Goal: Information Seeking & Learning: Learn about a topic

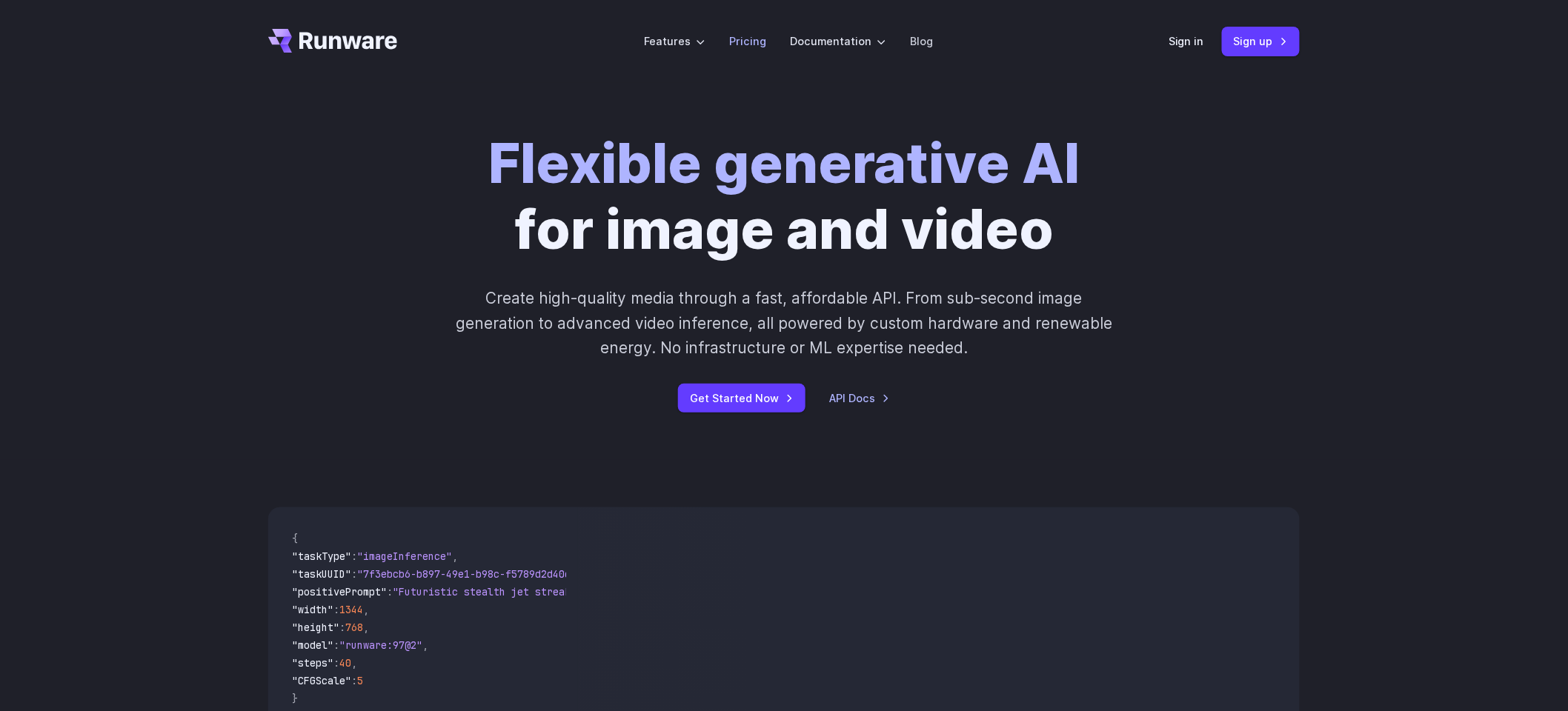
drag, startPoint x: 0, startPoint y: 0, endPoint x: 757, endPoint y: 39, distance: 758.0
click at [757, 39] on link "Pricing" at bounding box center [747, 41] width 37 height 17
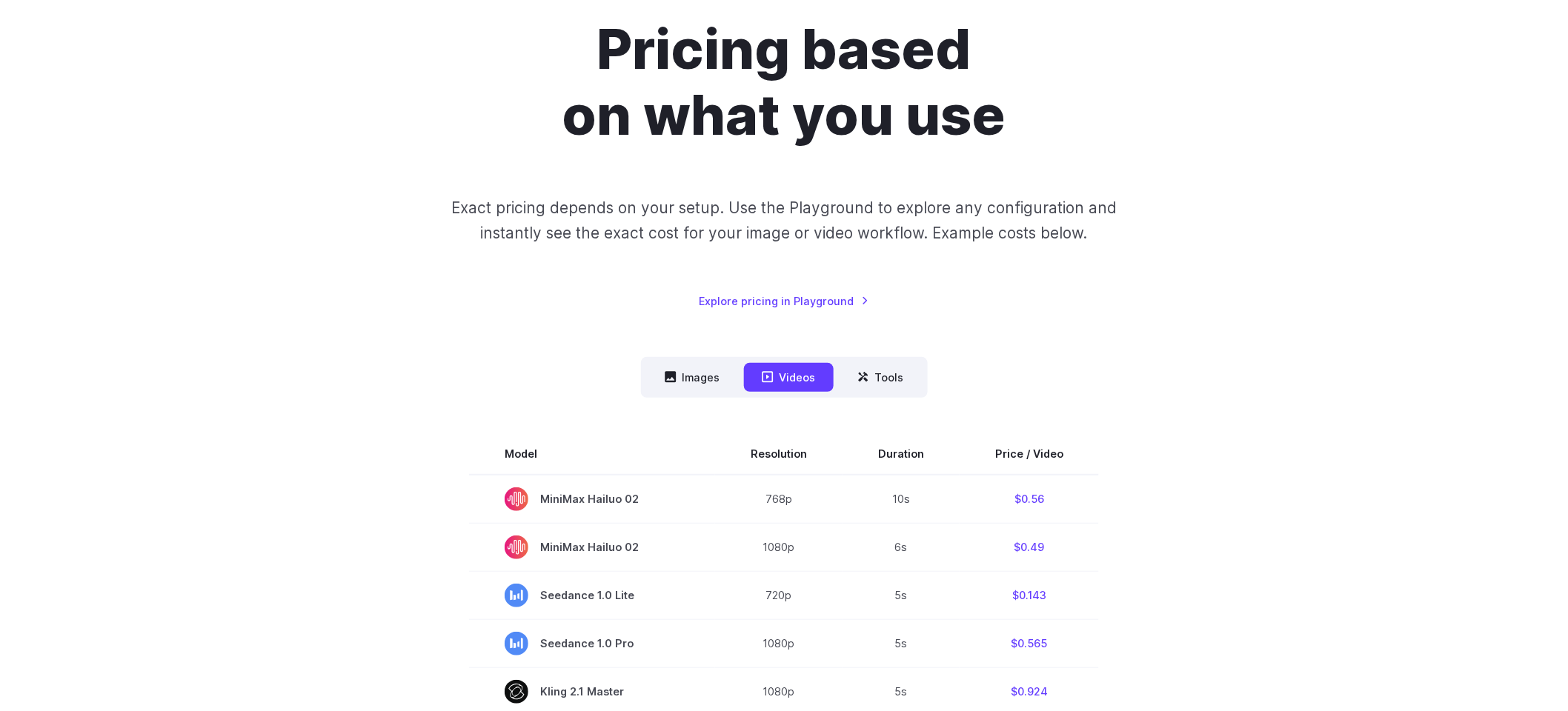
scroll to position [197, 0]
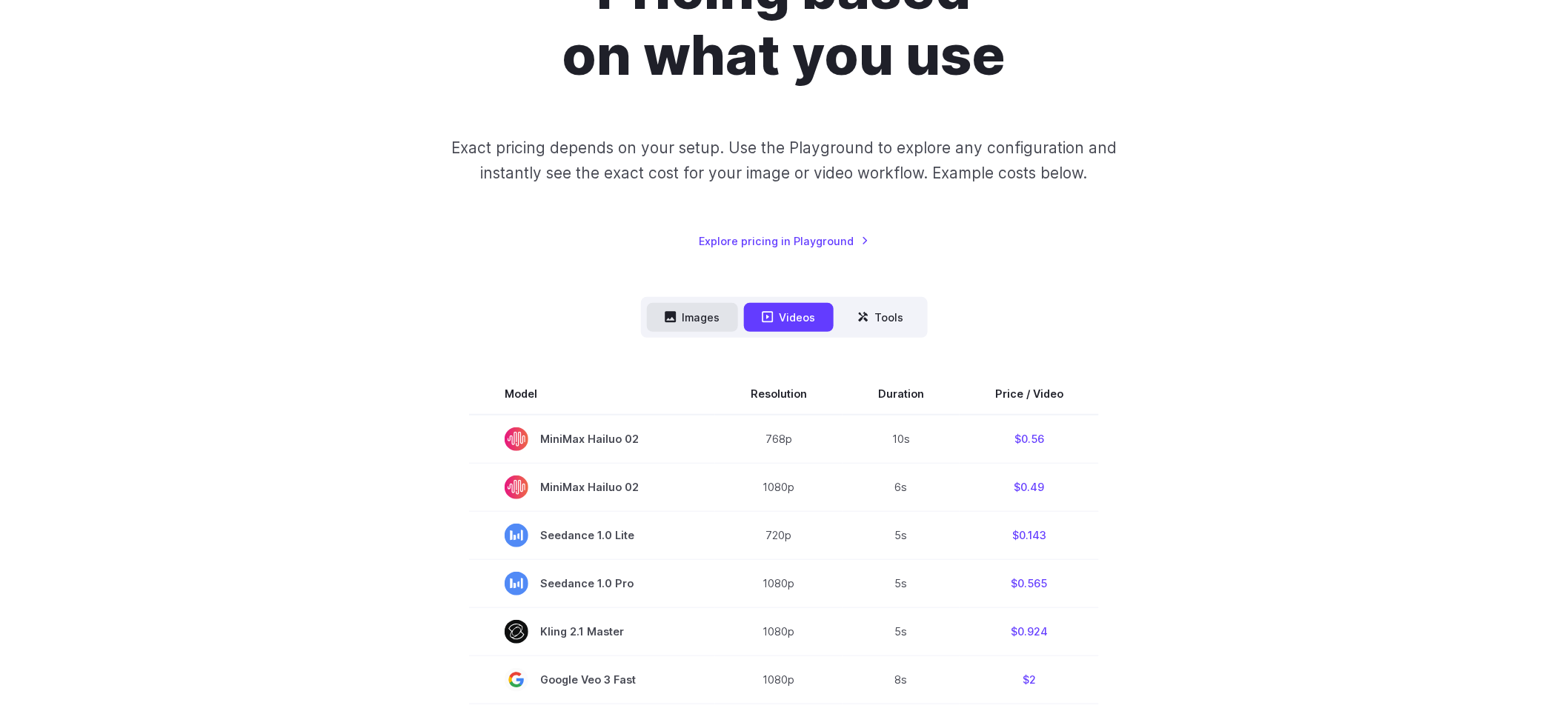
click at [713, 314] on button "Images" at bounding box center [692, 317] width 91 height 29
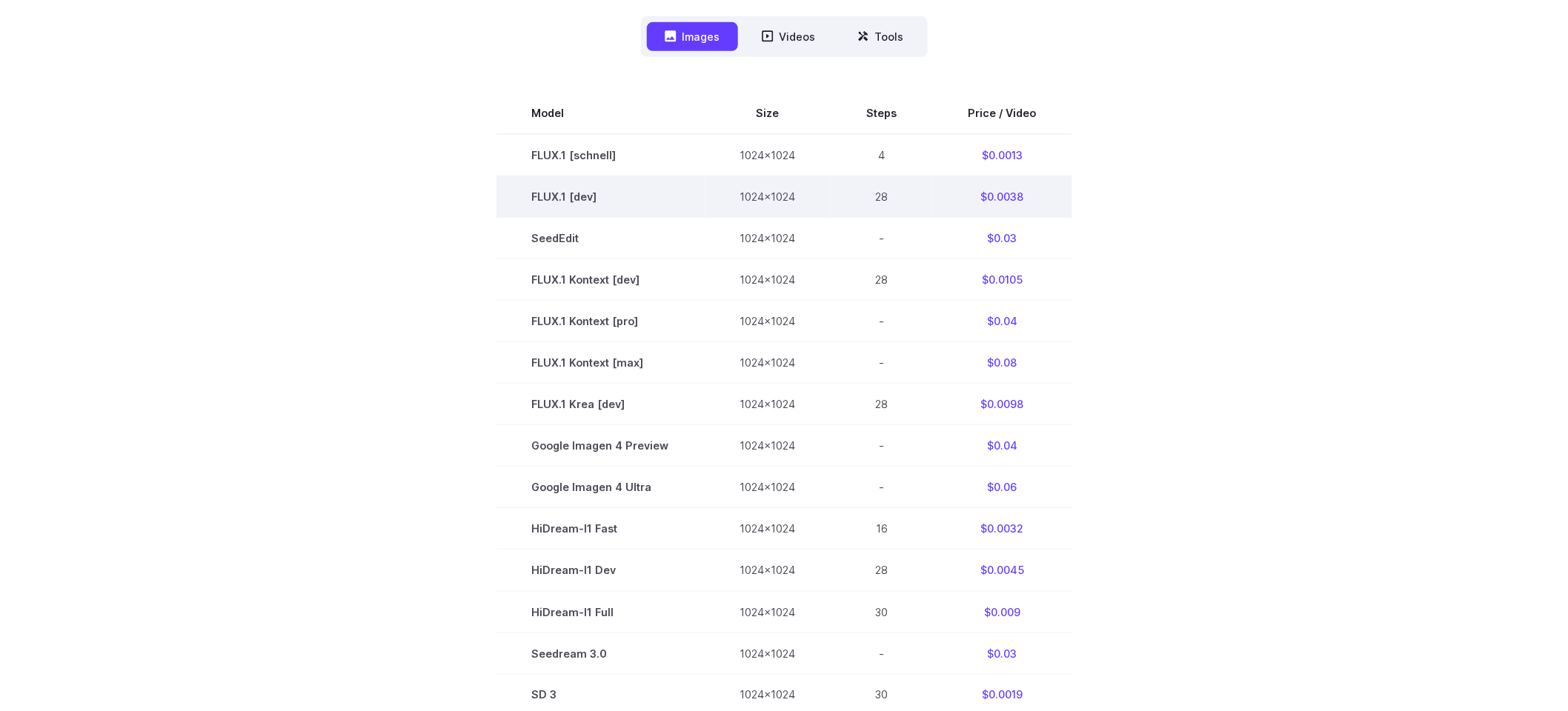
scroll to position [463, 0]
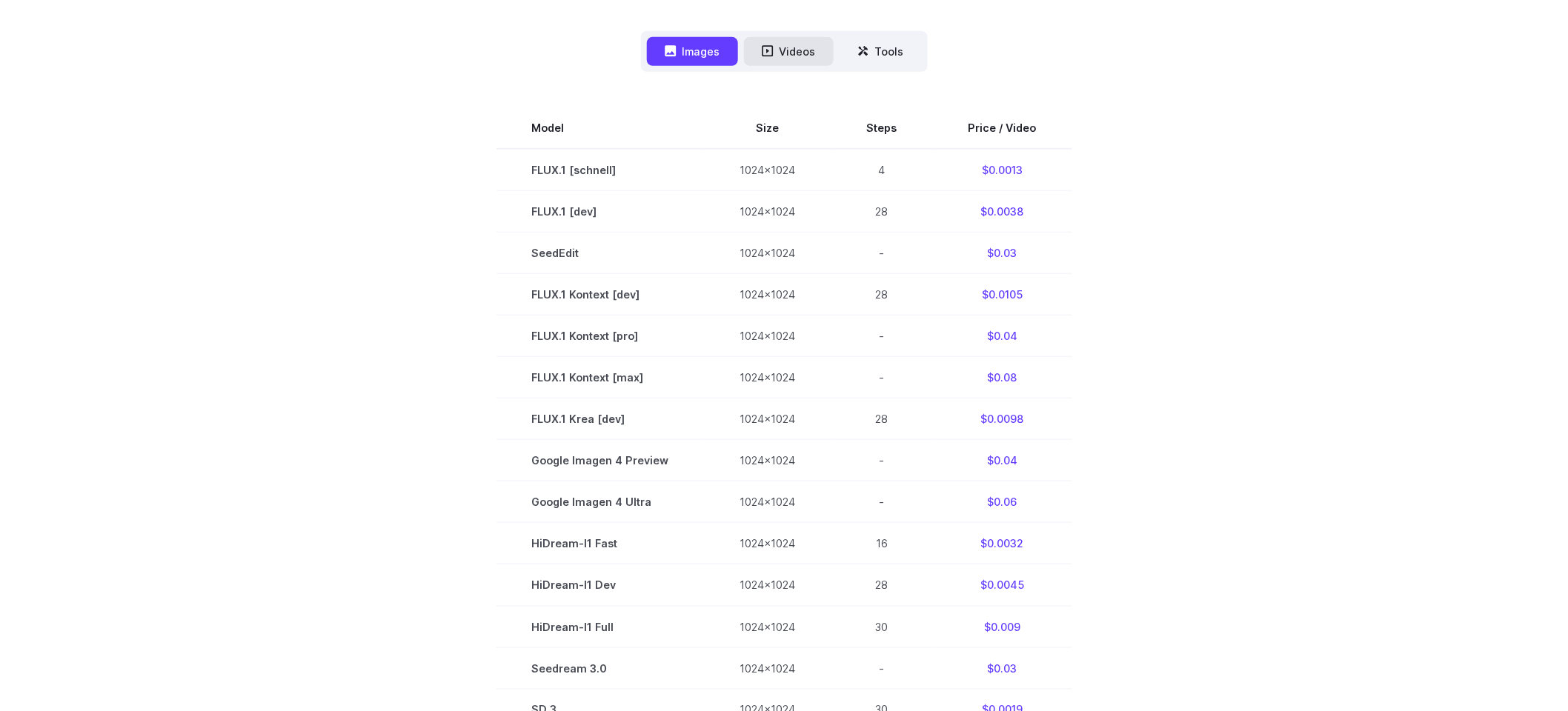
click at [797, 62] on button "Videos" at bounding box center [789, 52] width 90 height 29
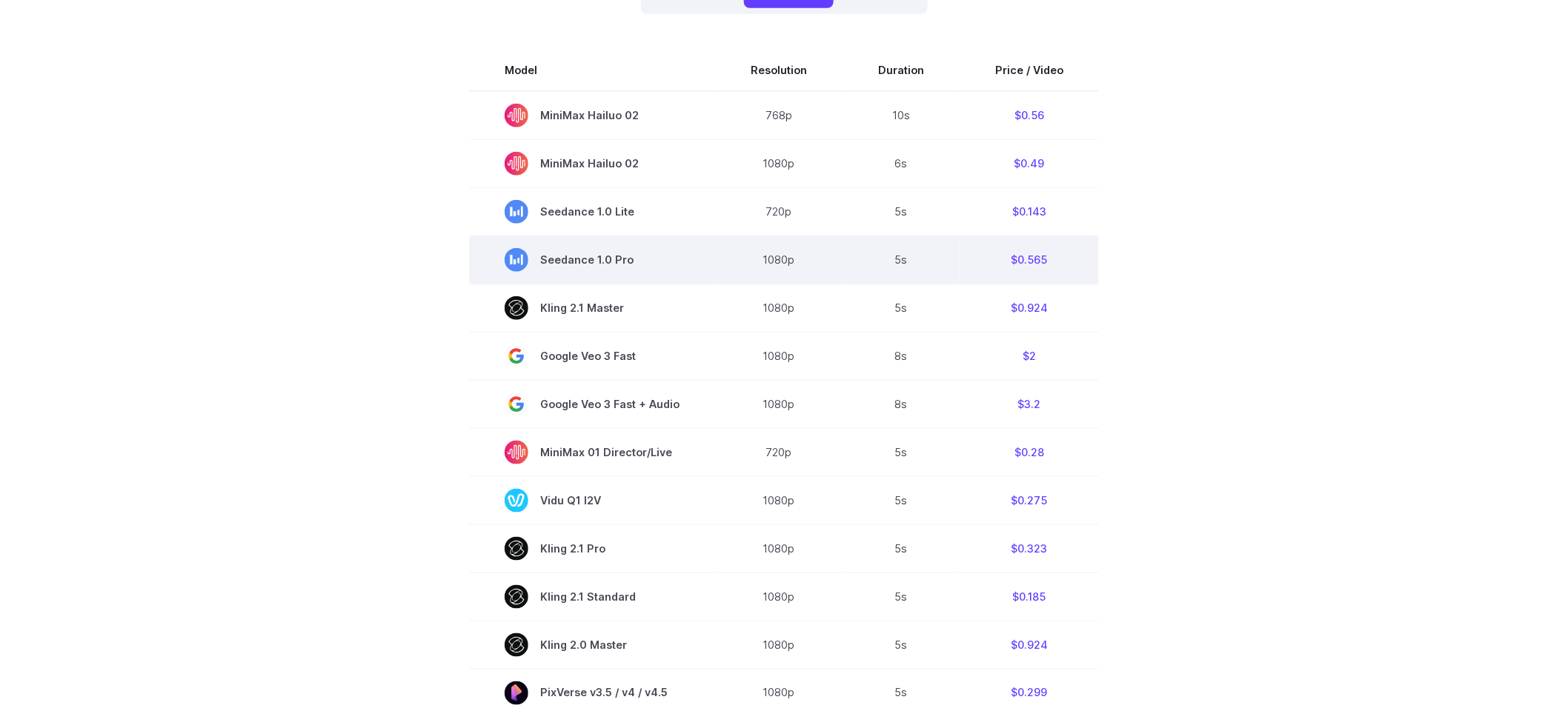
scroll to position [528, 0]
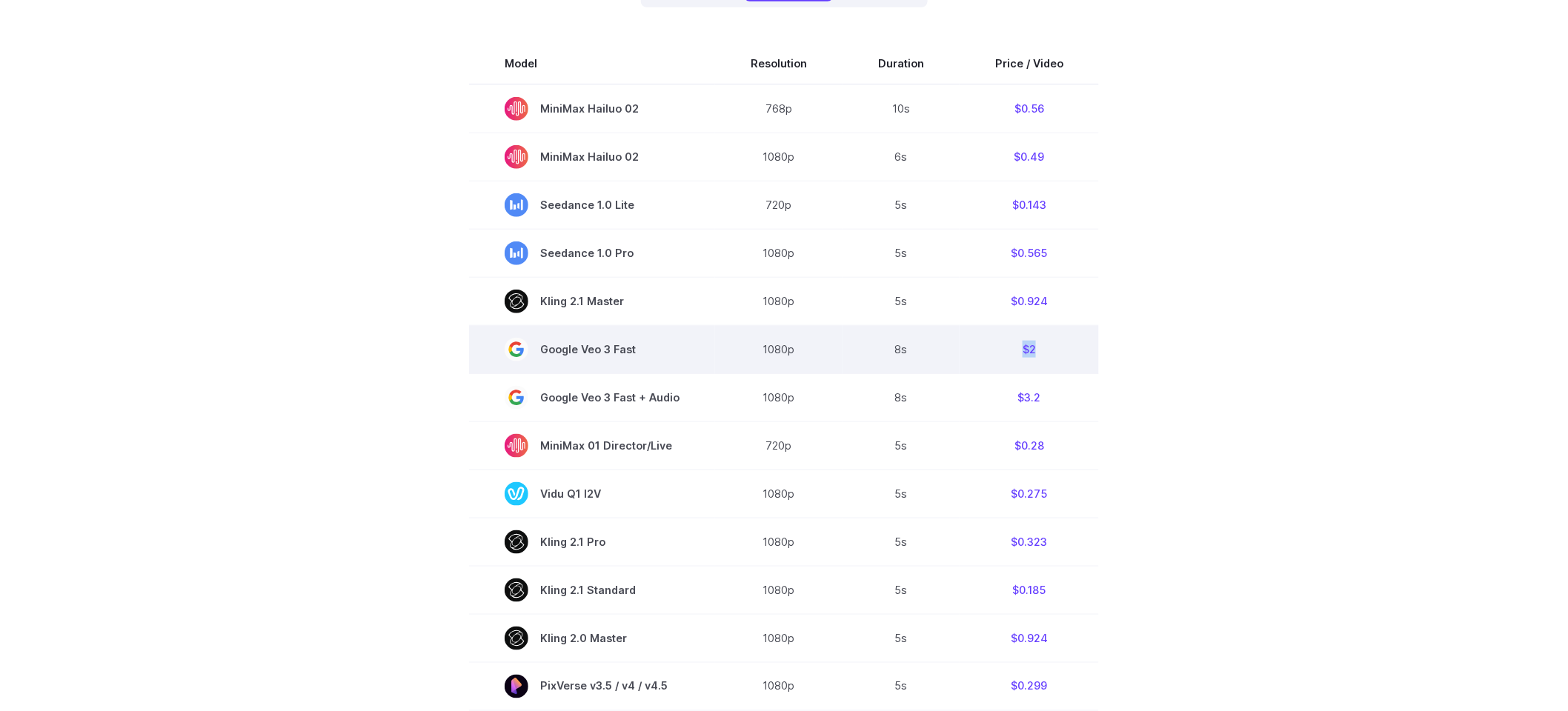
drag, startPoint x: 1014, startPoint y: 351, endPoint x: 1062, endPoint y: 348, distance: 48.1
click at [1062, 348] on td "$2" at bounding box center [1029, 350] width 139 height 48
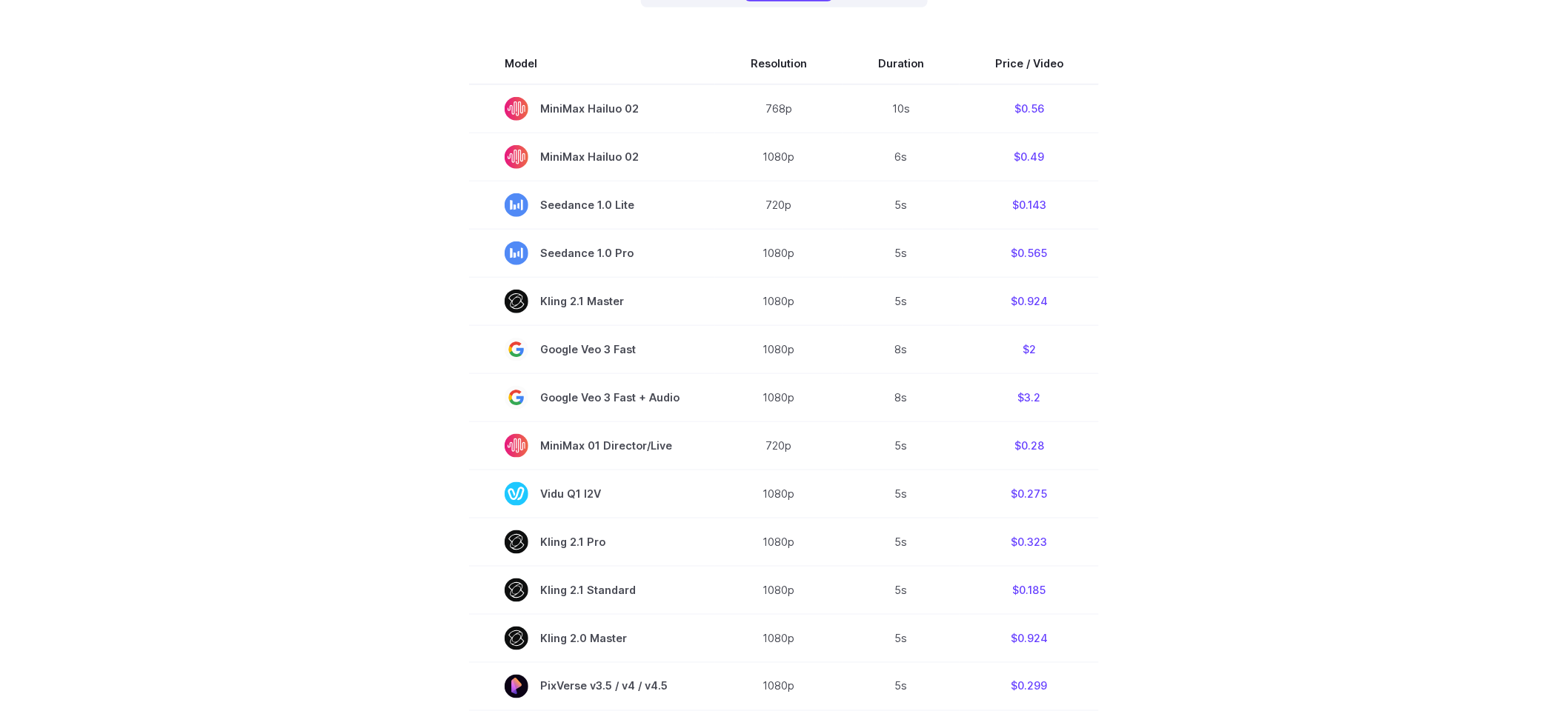
click at [1127, 341] on section "Model Resolution Duration Price / Video MiniMax Hailuo 02 768p 10s $0.56 MiniMa…" at bounding box center [784, 545] width 1032 height 1004
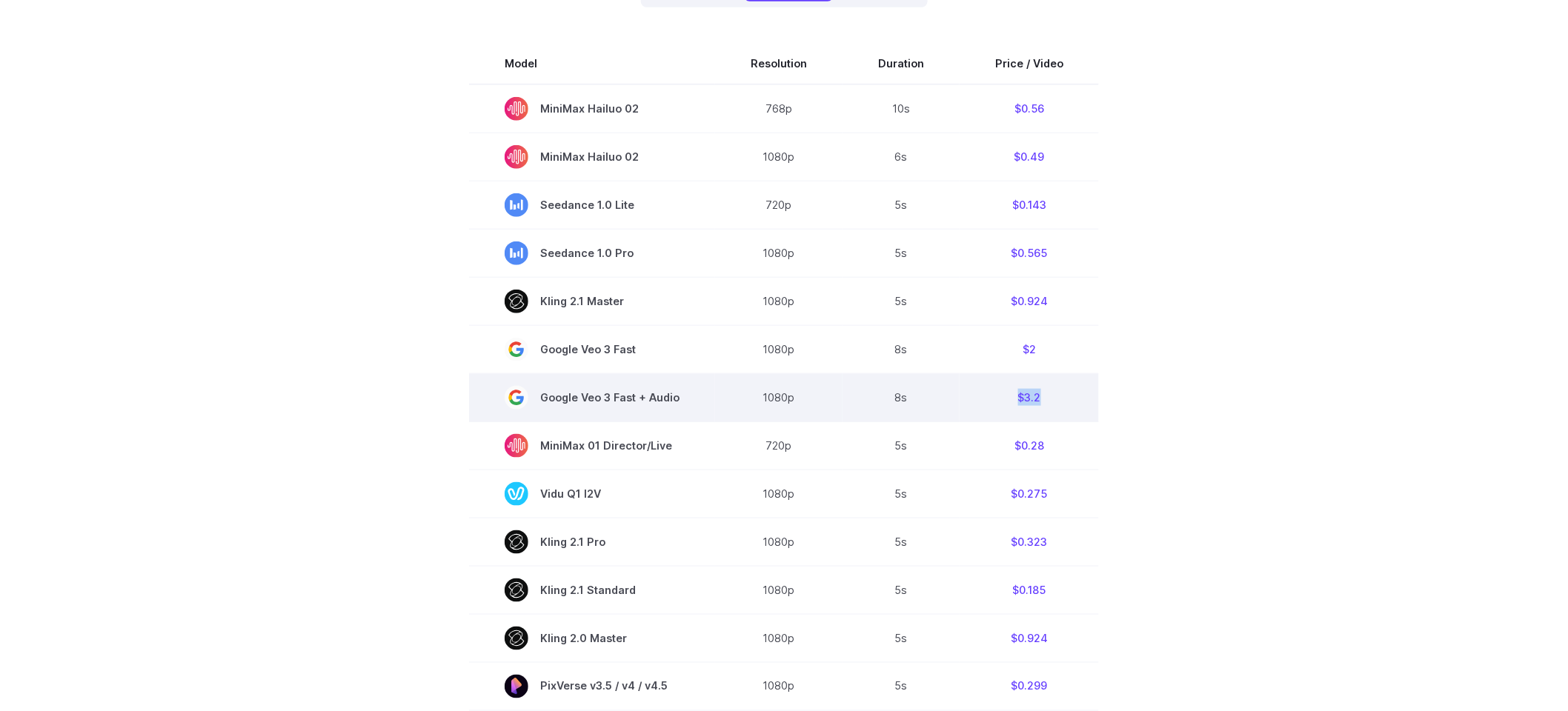
drag, startPoint x: 1024, startPoint y: 396, endPoint x: 1053, endPoint y: 397, distance: 29.0
click at [1053, 397] on td "$3.2" at bounding box center [1029, 398] width 139 height 48
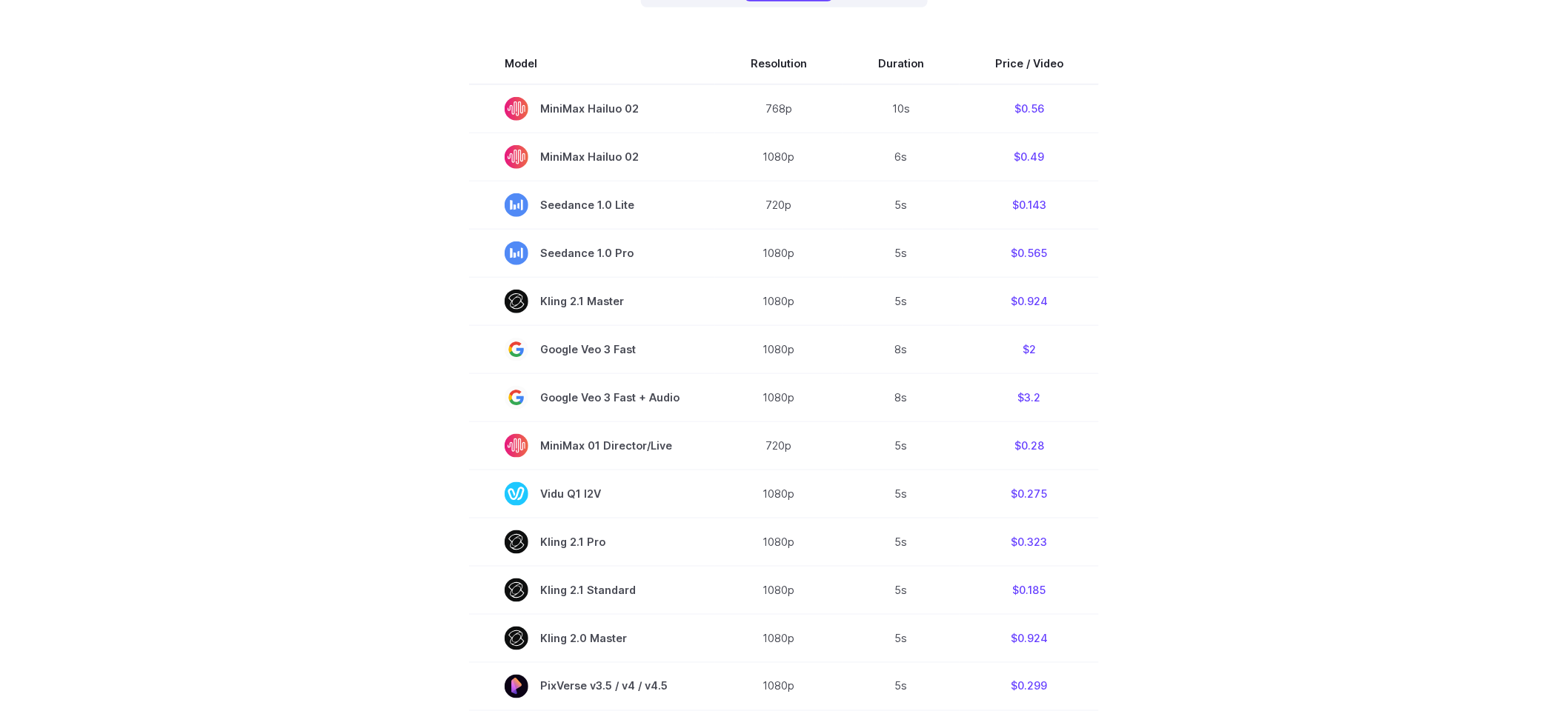
click at [1155, 391] on section "Model Resolution Duration Price / Video MiniMax Hailuo 02 768p 10s $0.56 MiniMa…" at bounding box center [784, 545] width 1032 height 1004
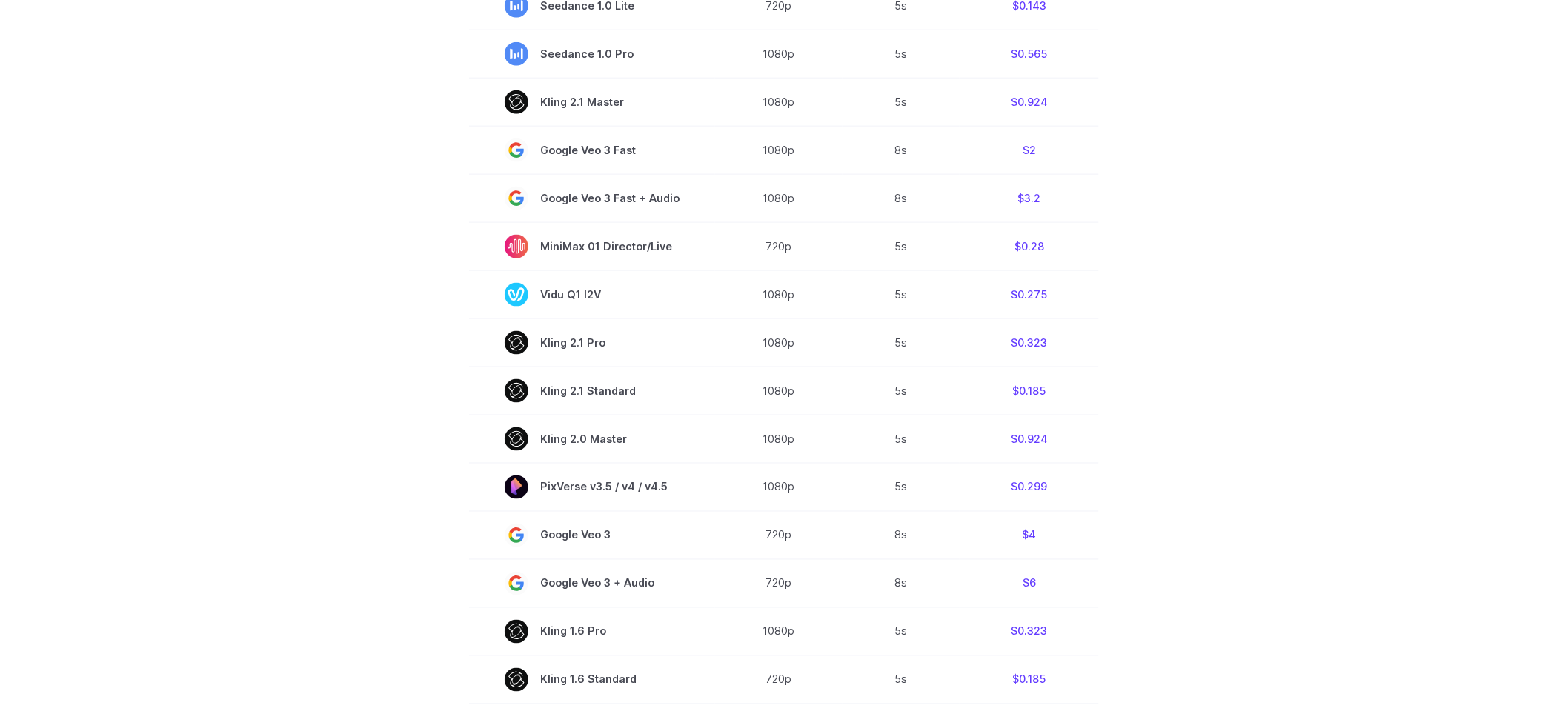
scroll to position [729, 0]
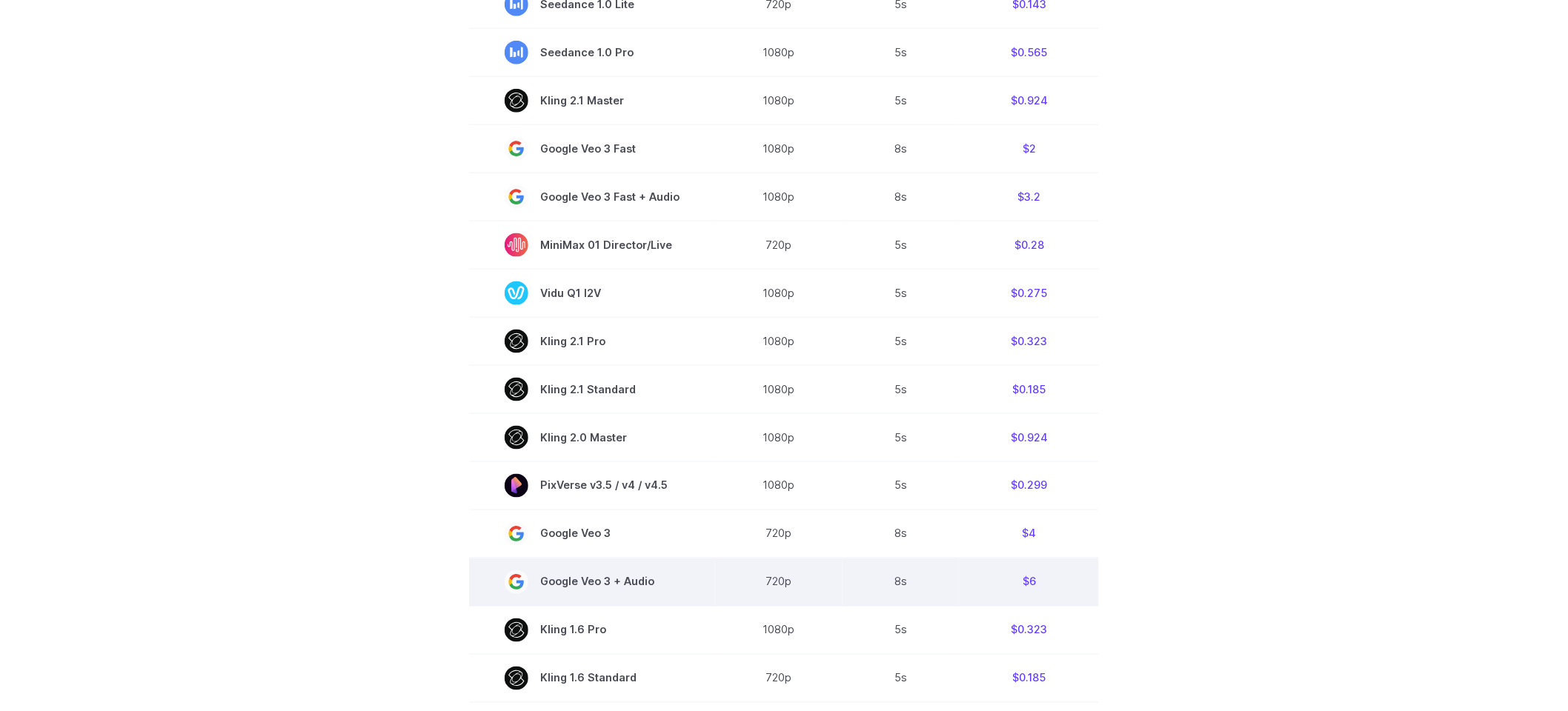
drag, startPoint x: 1013, startPoint y: 573, endPoint x: 1088, endPoint y: 574, distance: 75.0
click at [1088, 574] on td "$6" at bounding box center [1029, 582] width 139 height 48
drag, startPoint x: 1075, startPoint y: 585, endPoint x: 1014, endPoint y: 584, distance: 61.0
click at [1014, 584] on td "$6" at bounding box center [1029, 582] width 139 height 48
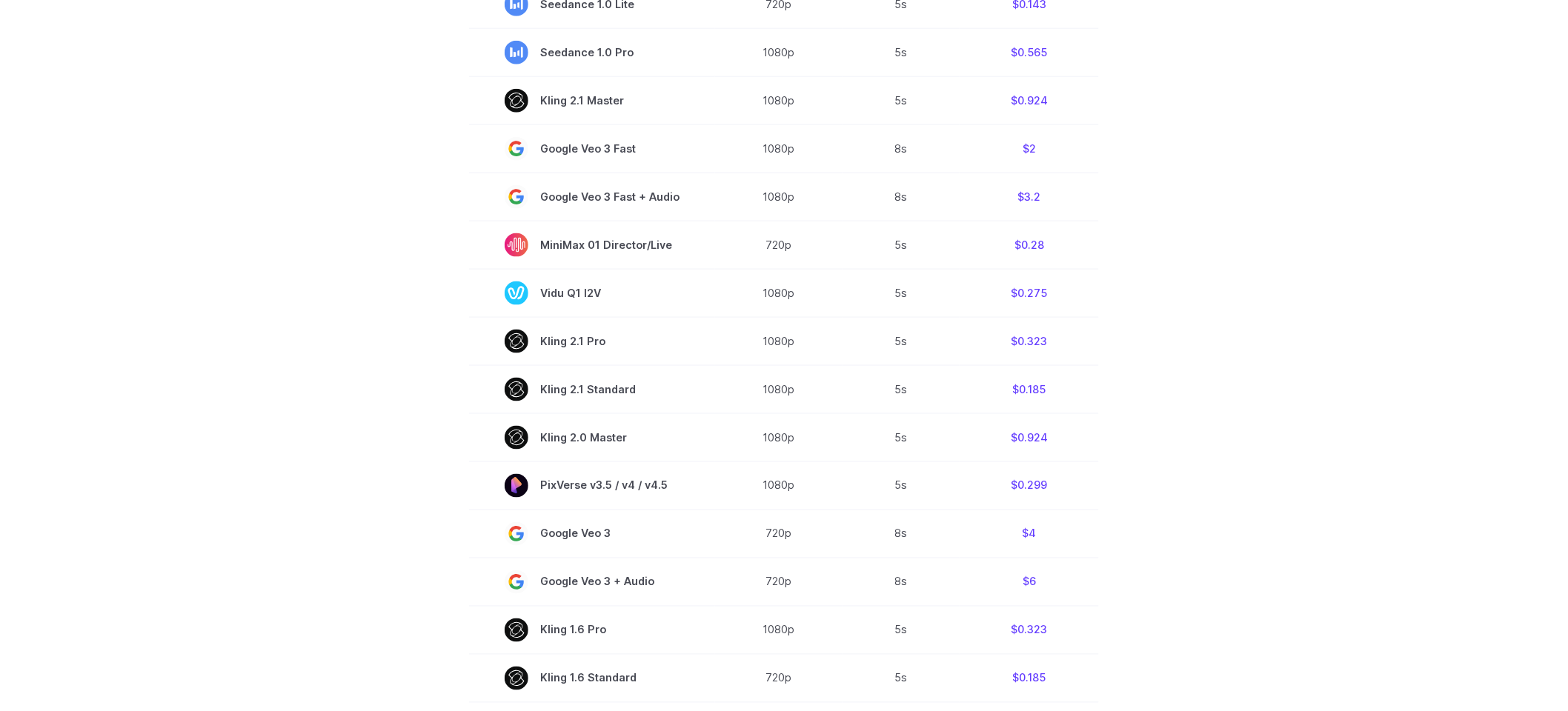
click at [1171, 565] on section "Model Resolution Duration Price / Video MiniMax Hailuo 02 768p 10s $0.56 MiniMa…" at bounding box center [784, 344] width 1032 height 1004
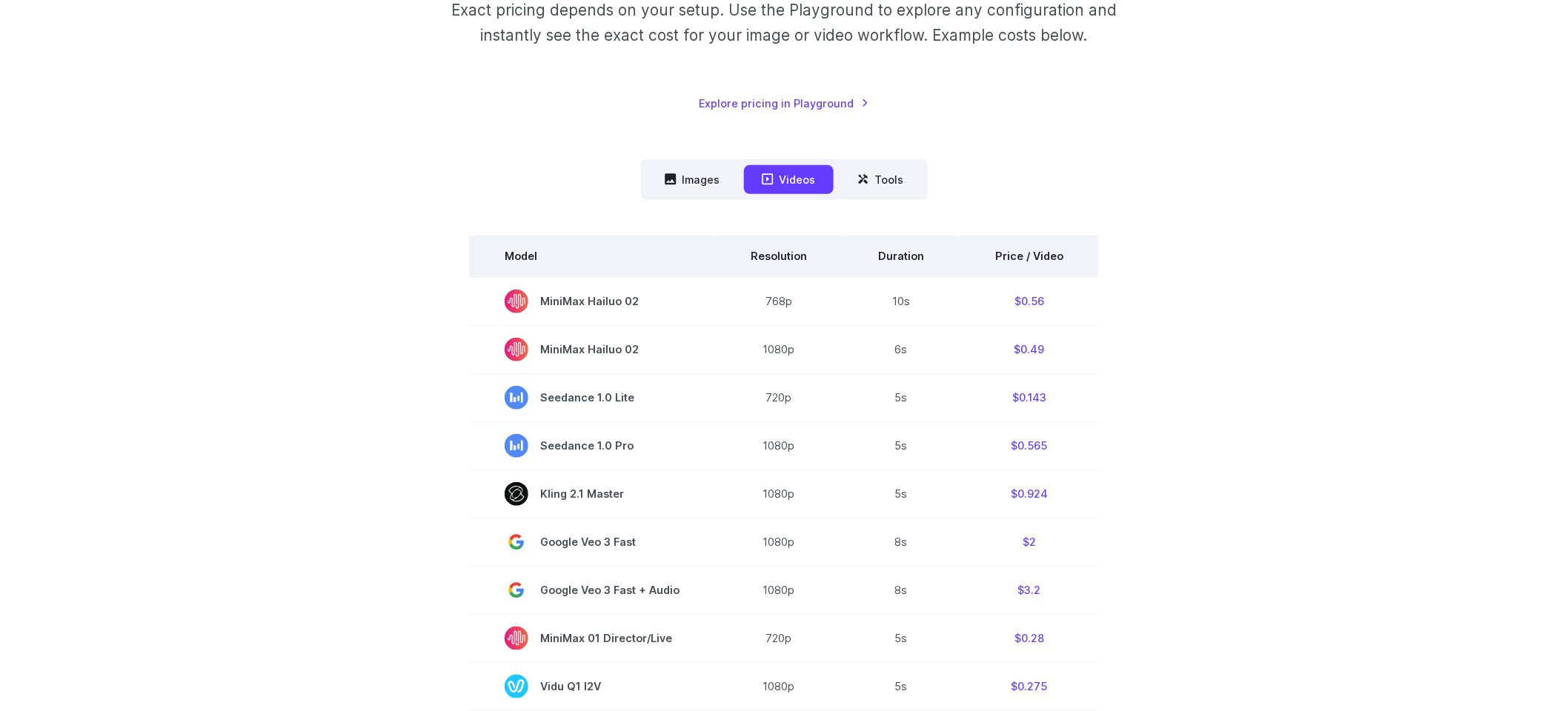
scroll to position [330, 0]
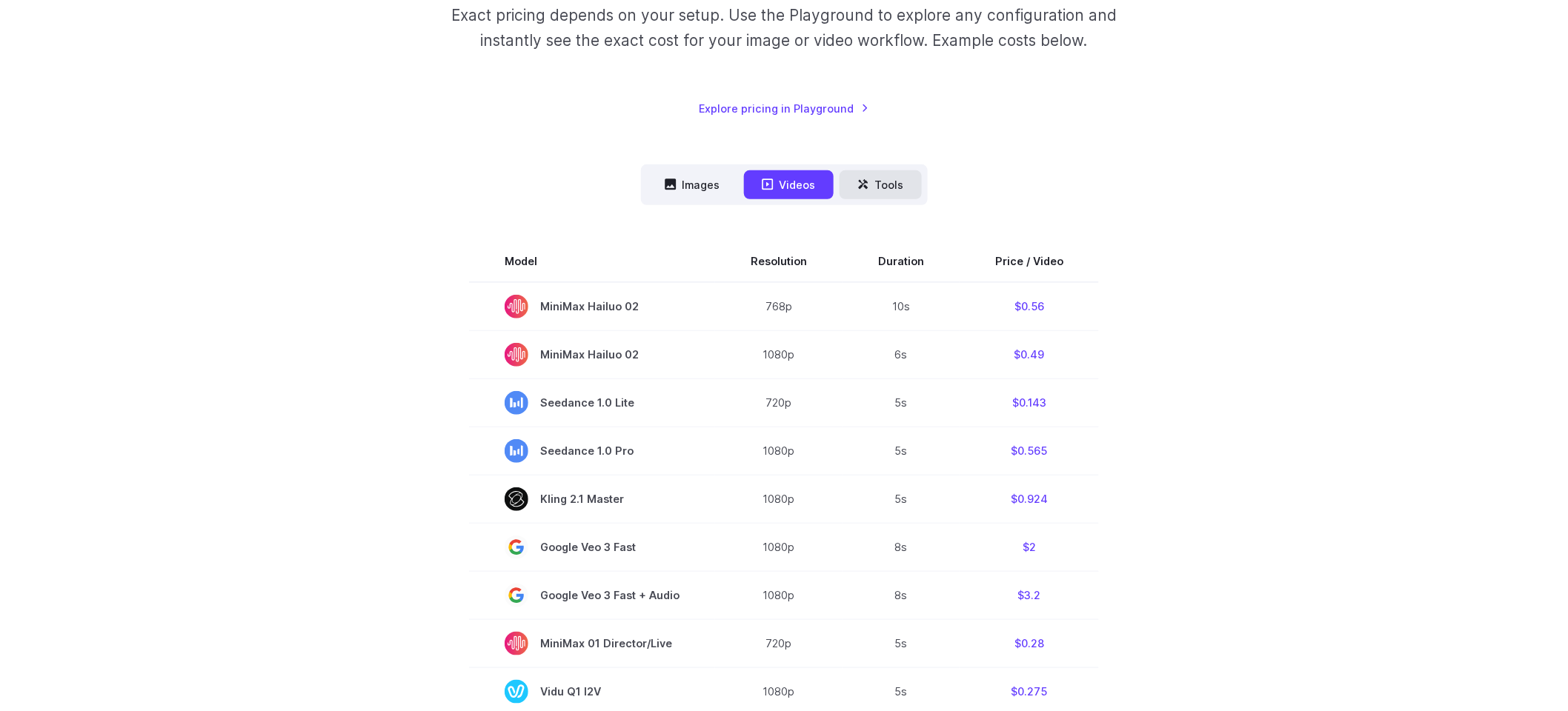
click at [881, 182] on button "Tools" at bounding box center [880, 185] width 82 height 29
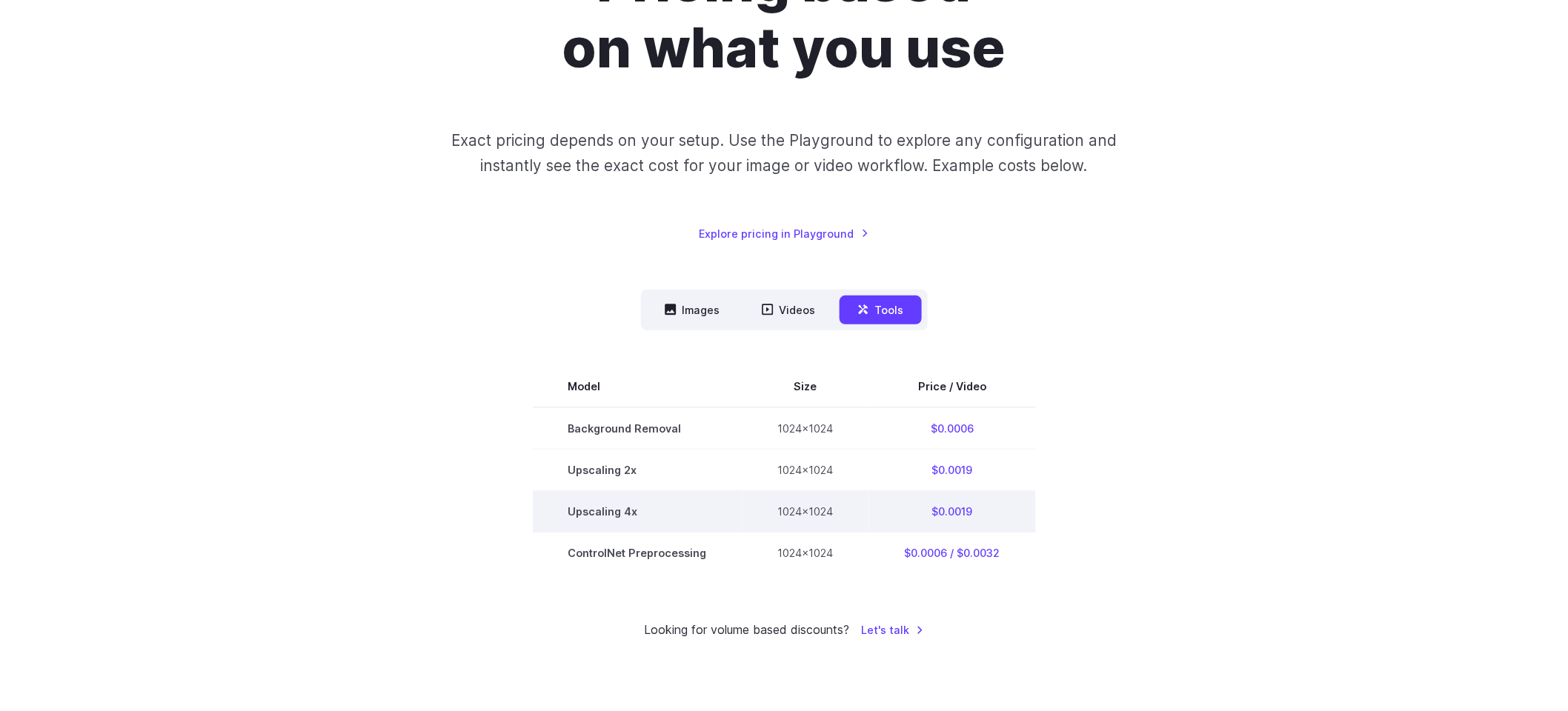
scroll to position [159, 0]
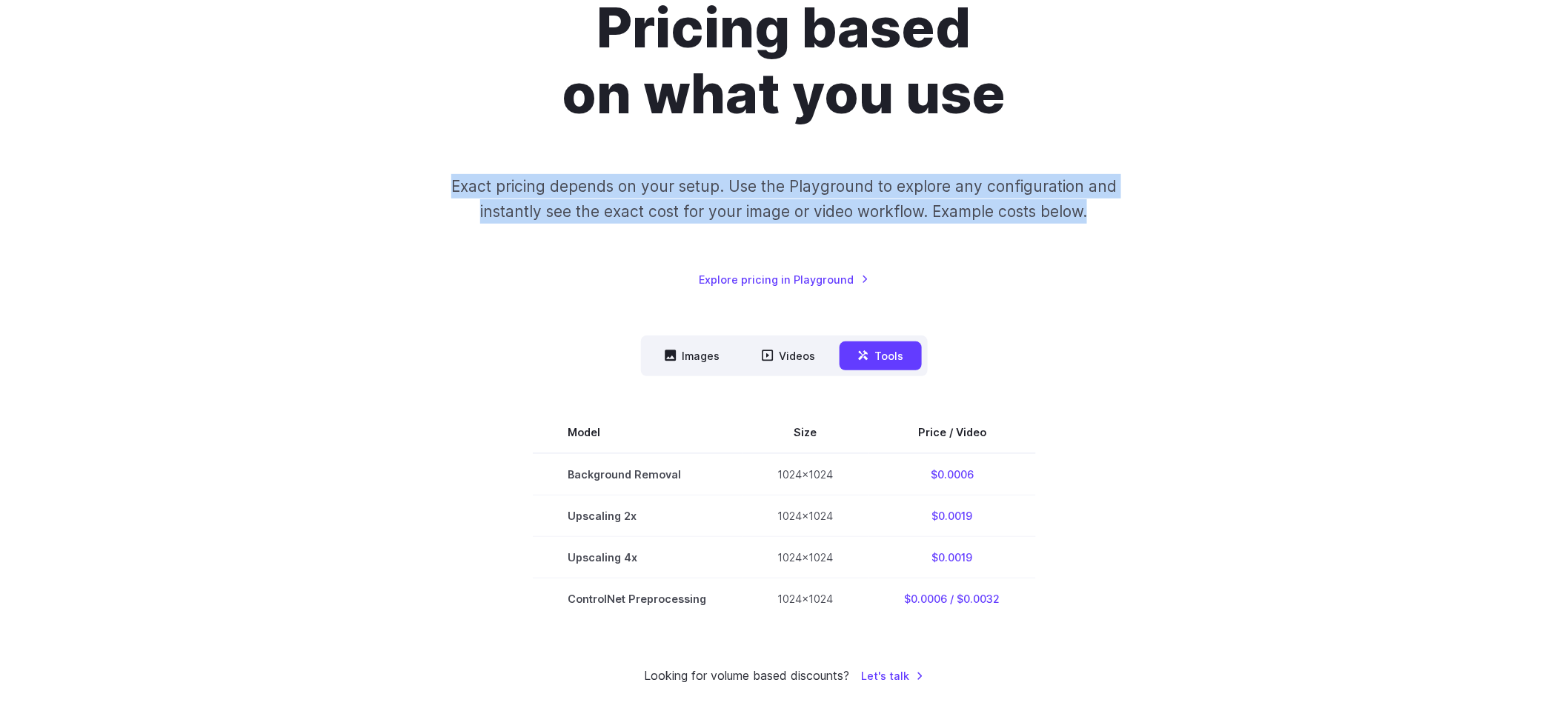
drag, startPoint x: 469, startPoint y: 152, endPoint x: 1290, endPoint y: 241, distance: 825.8
click at [1290, 241] on div "Pricing based on what you use Exact pricing depends on your setup. Use the Play…" at bounding box center [784, 141] width 1032 height 293
click at [1088, 221] on div at bounding box center [1088, 221] width 0 height 0
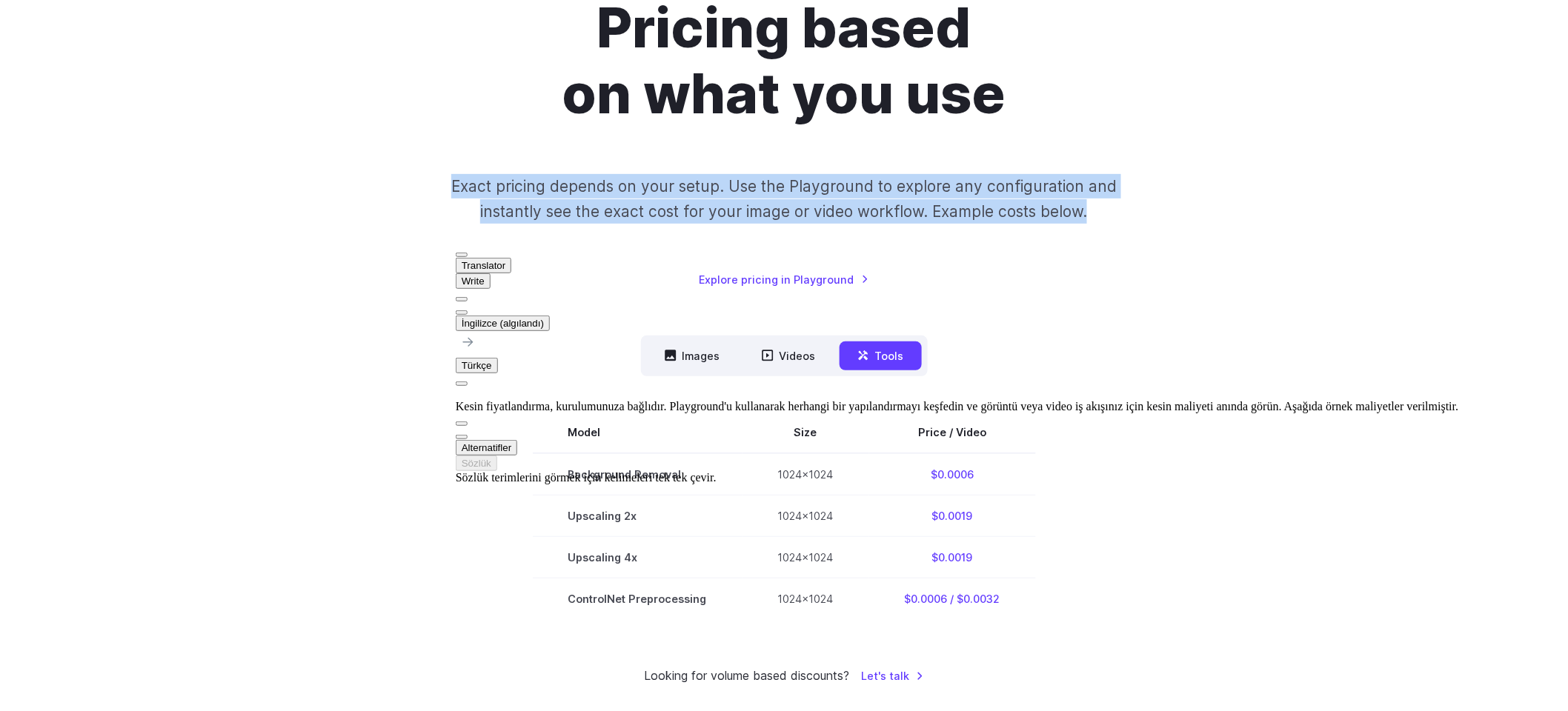
click at [1147, 240] on div "Pricing based on what you use Exact pricing depends on your setup. Use the Play…" at bounding box center [784, 141] width 1032 height 293
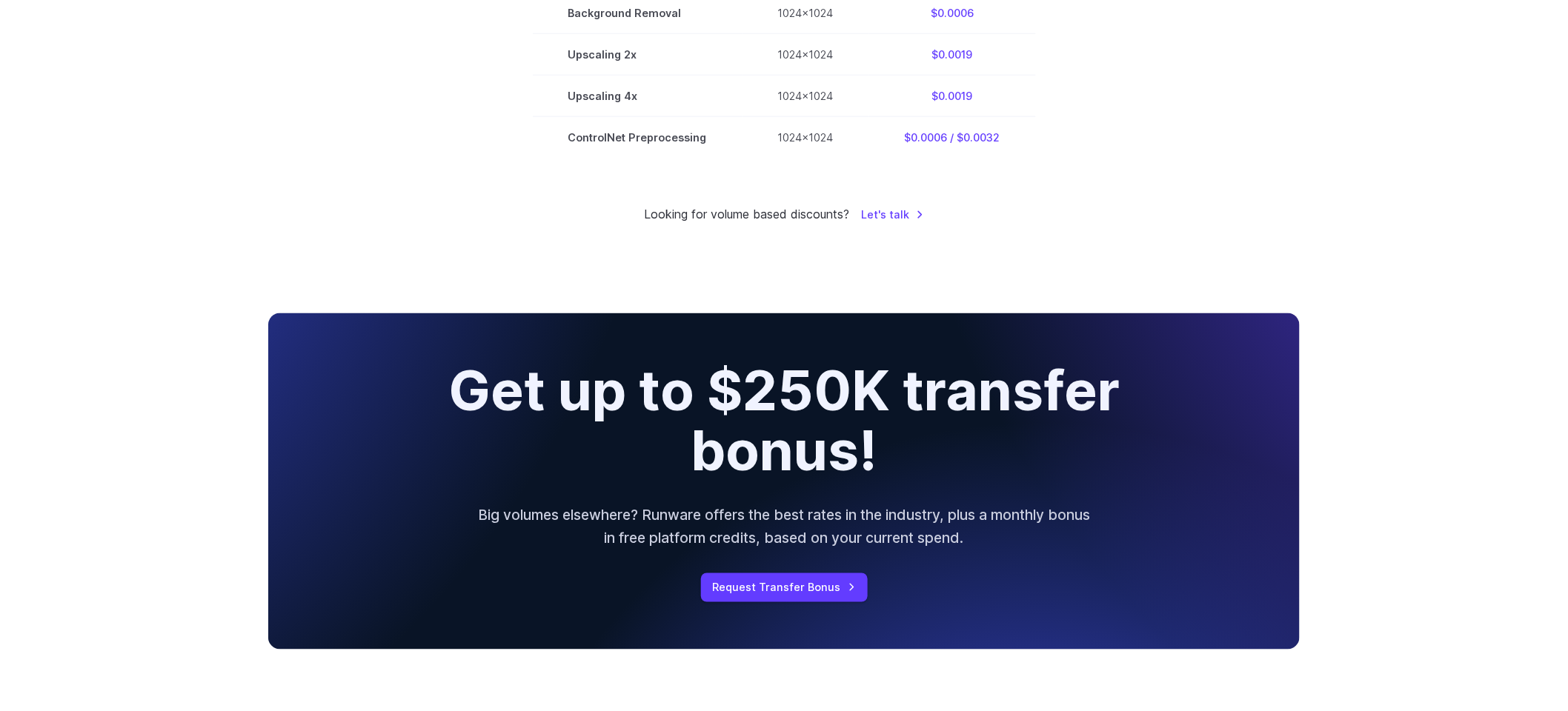
scroll to position [670, 0]
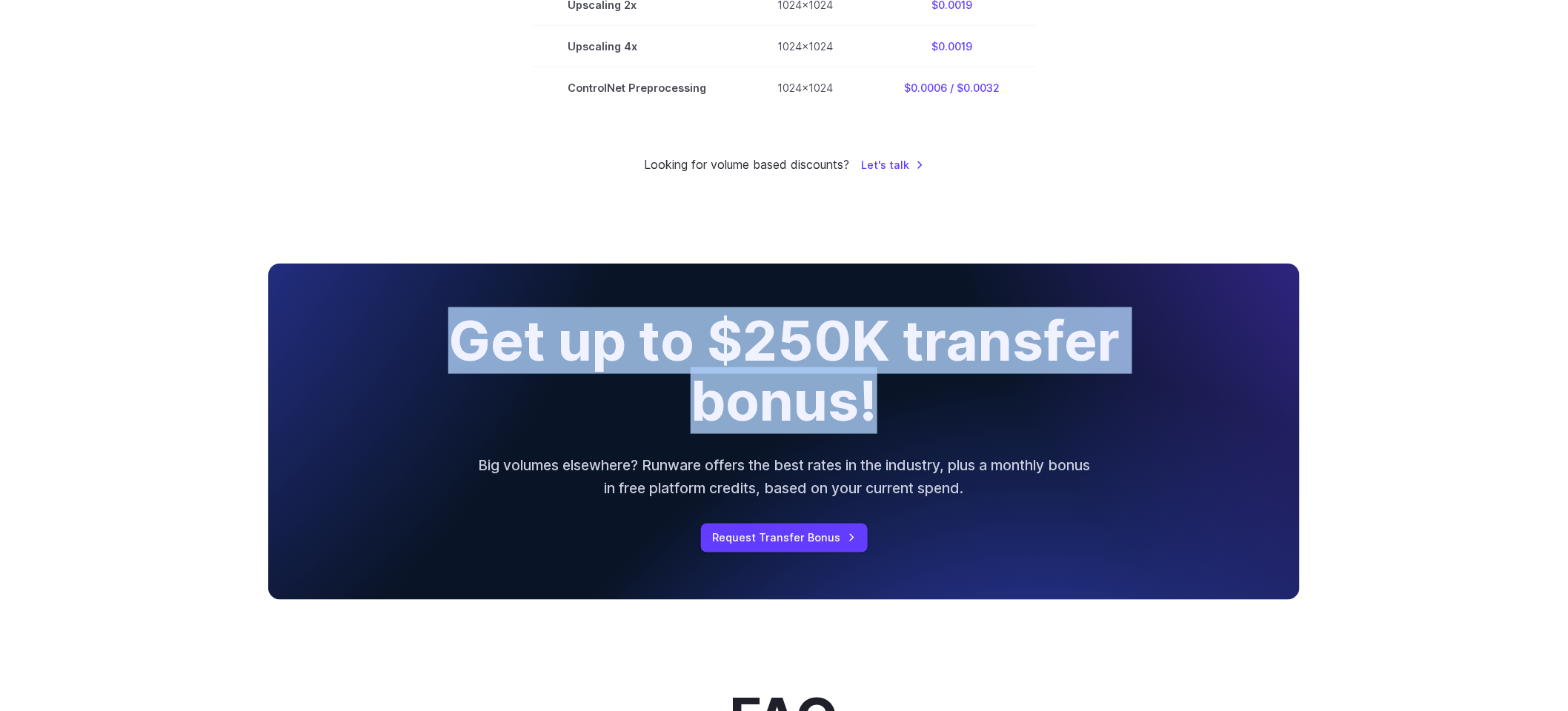
drag, startPoint x: 402, startPoint y: 314, endPoint x: 916, endPoint y: 418, distance: 524.4
click at [916, 418] on div "Get up to $250K transfer bonus! Big volumes elsewhere? Runware offers the best …" at bounding box center [784, 432] width 1032 height 336
click at [877, 434] on div at bounding box center [877, 434] width 0 height 0
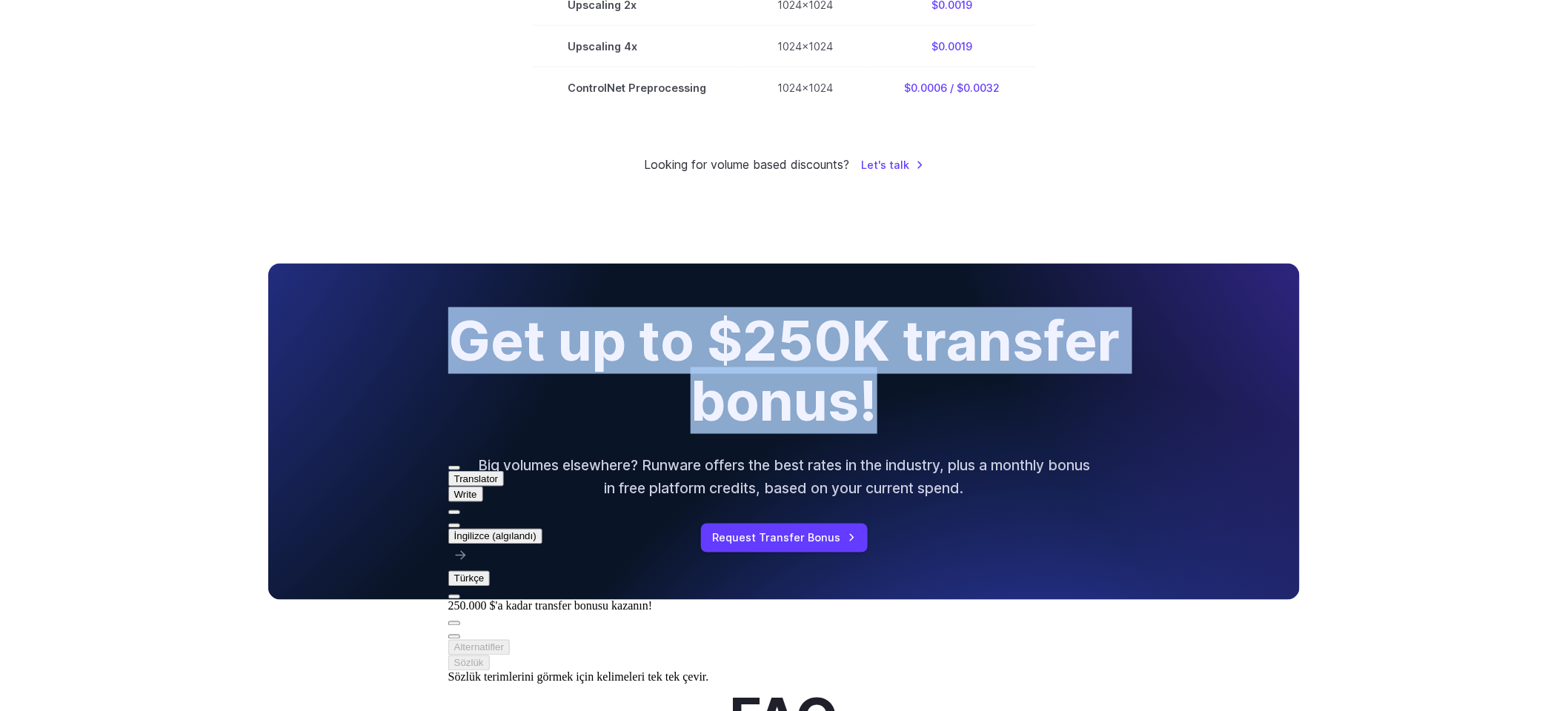
click at [926, 425] on h2 "Get up to $250K transfer bonus!" at bounding box center [783, 371] width 749 height 119
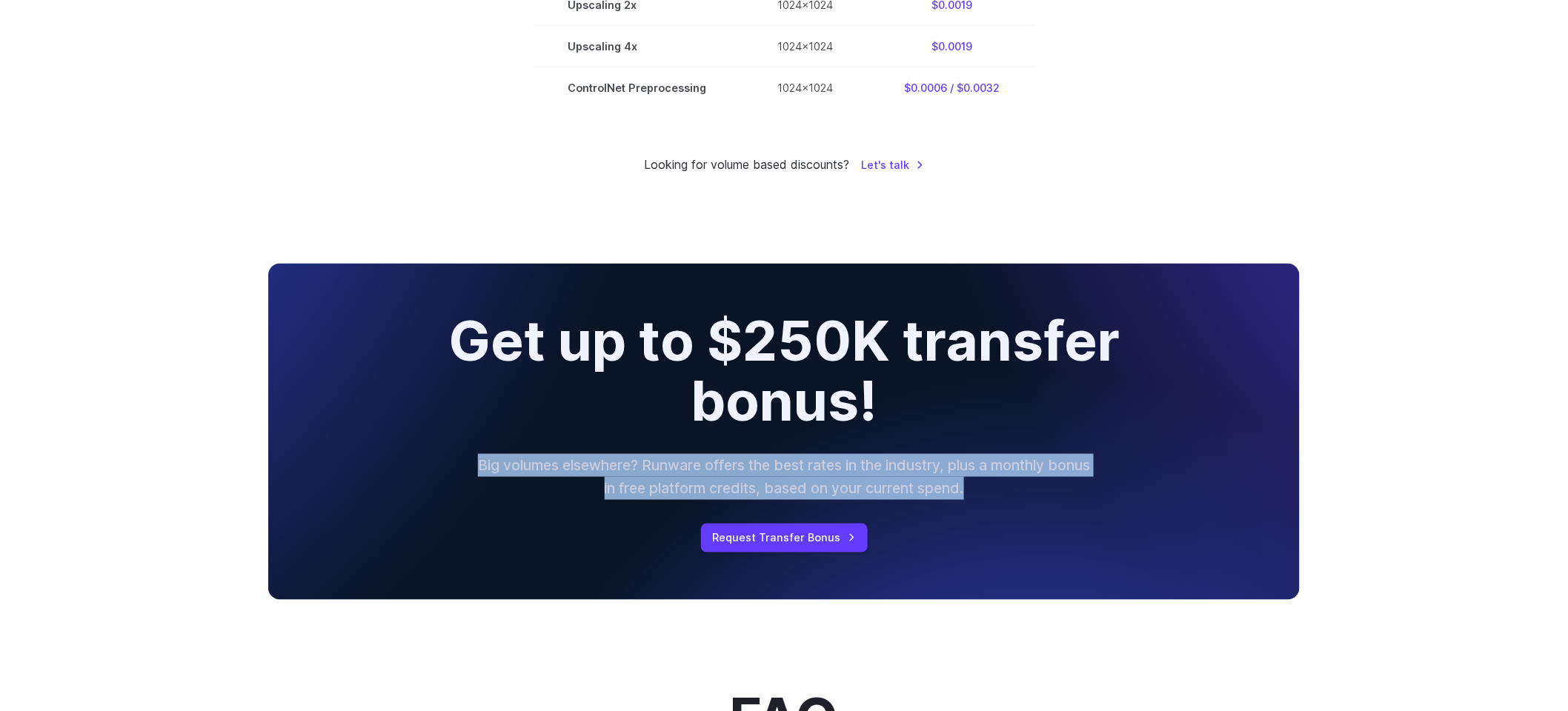
drag, startPoint x: 450, startPoint y: 441, endPoint x: 1020, endPoint y: 502, distance: 573.3
click at [1020, 502] on div "Get up to $250K transfer bonus! Big volumes elsewhere? Runware offers the best …" at bounding box center [784, 432] width 1032 height 336
click at [1026, 524] on div "Get up to $250K transfer bonus! Big volumes elsewhere? Runware offers the best …" at bounding box center [784, 432] width 1032 height 336
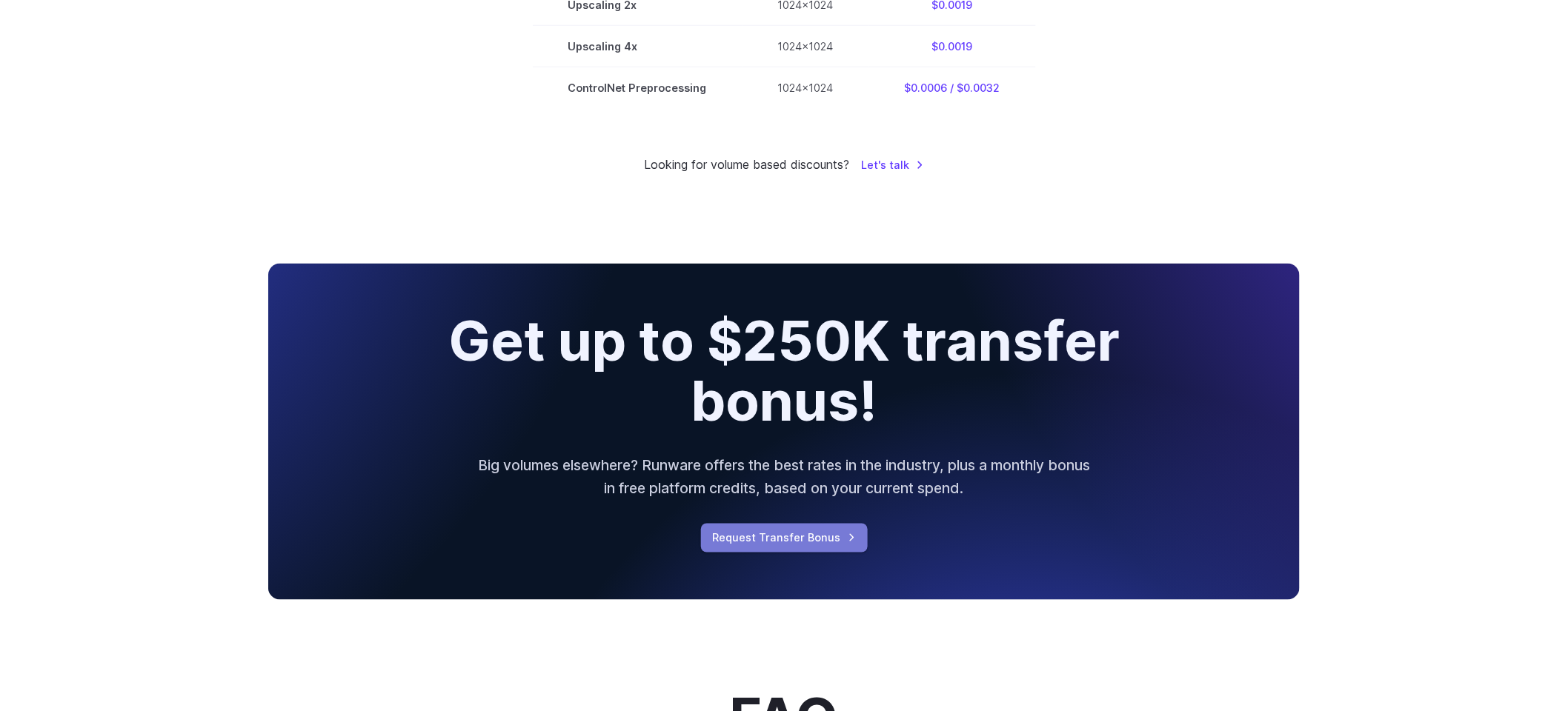
click at [825, 532] on link "Request Transfer Bonus" at bounding box center [784, 538] width 167 height 29
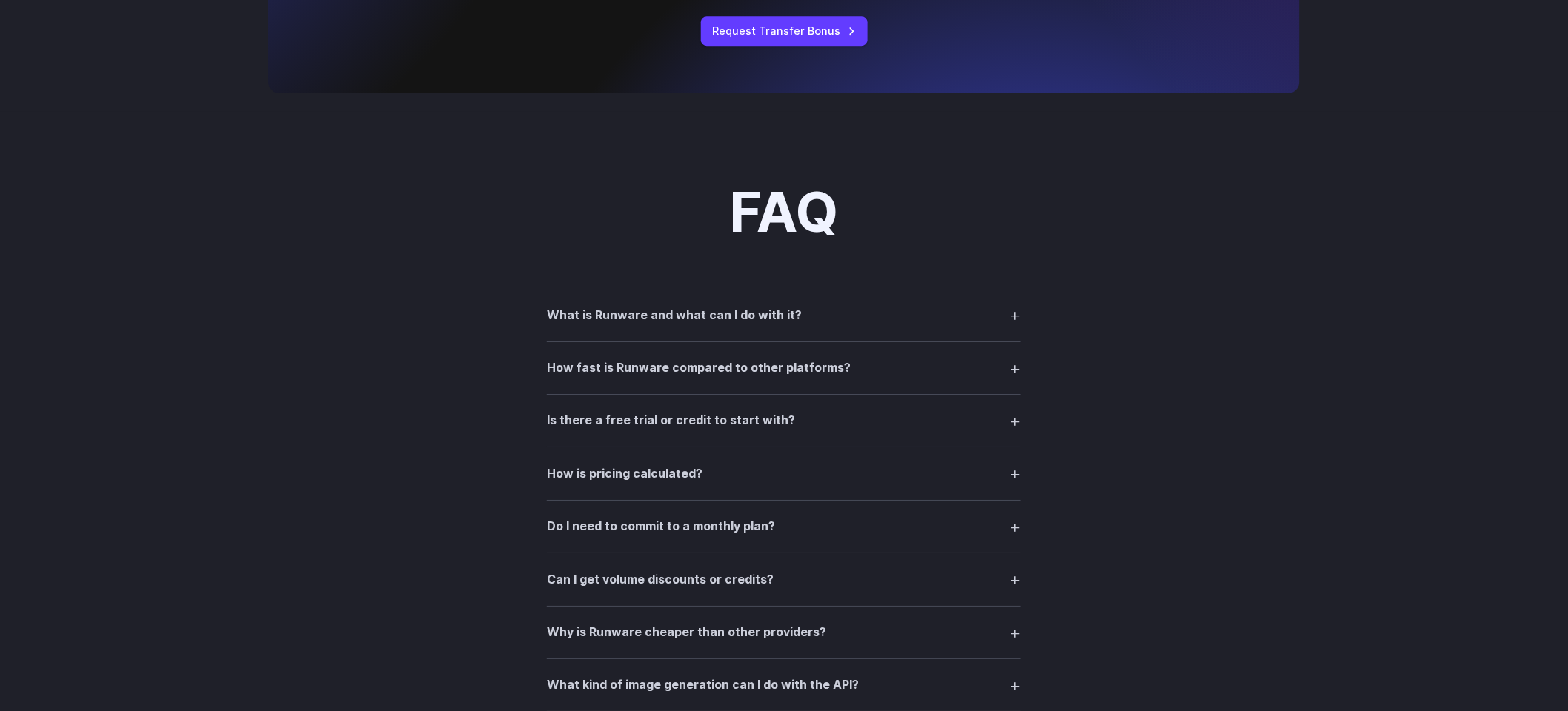
scroll to position [1983, 0]
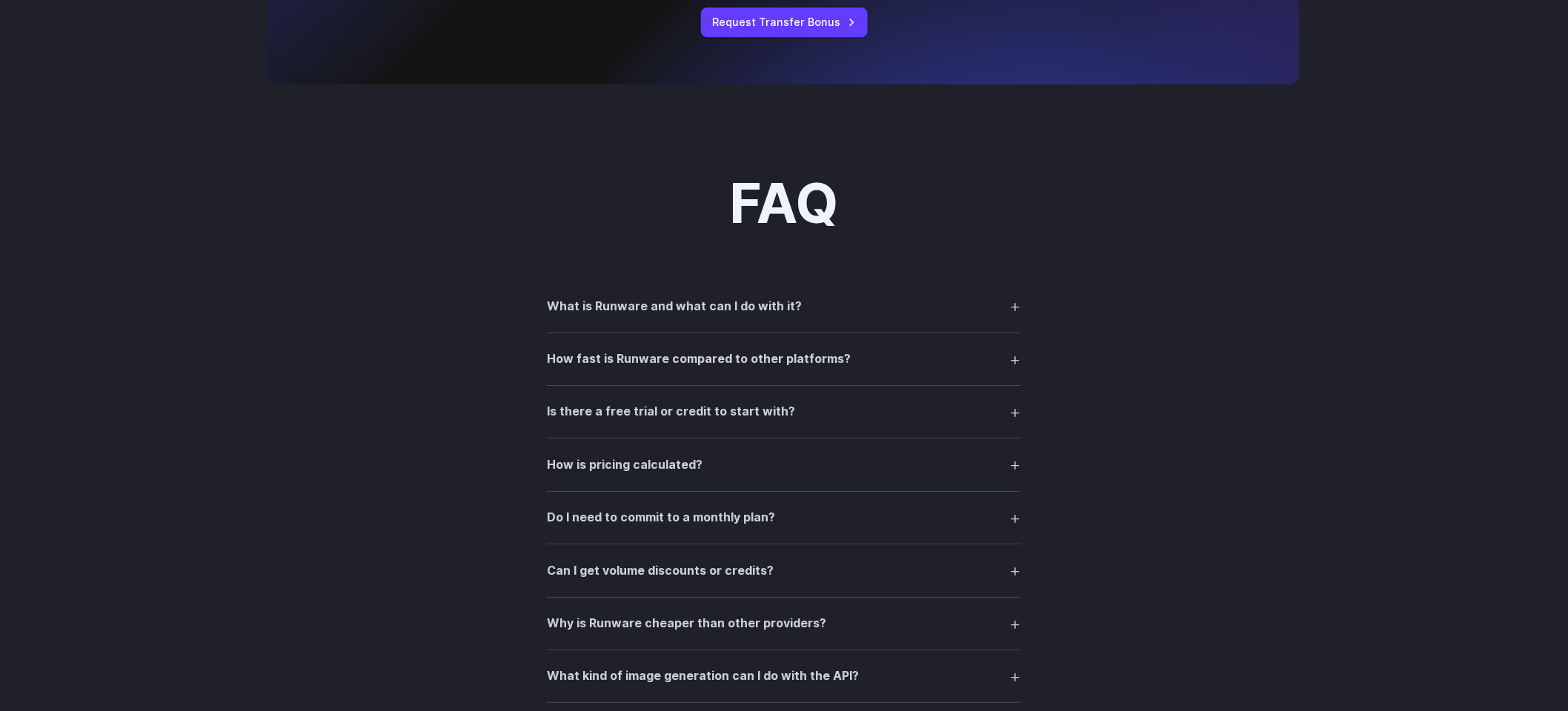
click at [842, 306] on summary "What is Runware and what can I do with it?" at bounding box center [783, 305] width 474 height 28
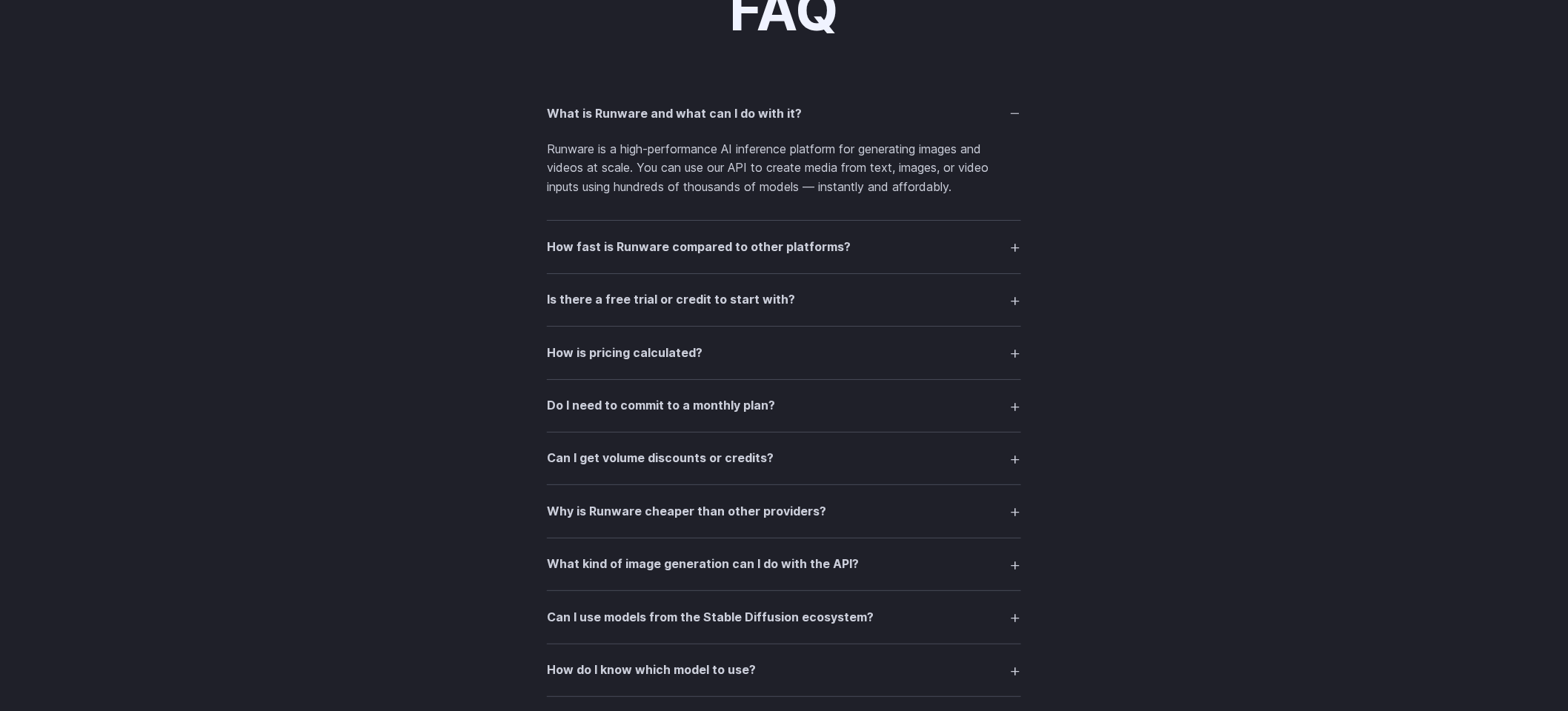
scroll to position [2178, 0]
click at [789, 298] on summary "Is there a free trial or credit to start with?" at bounding box center [783, 296] width 474 height 28
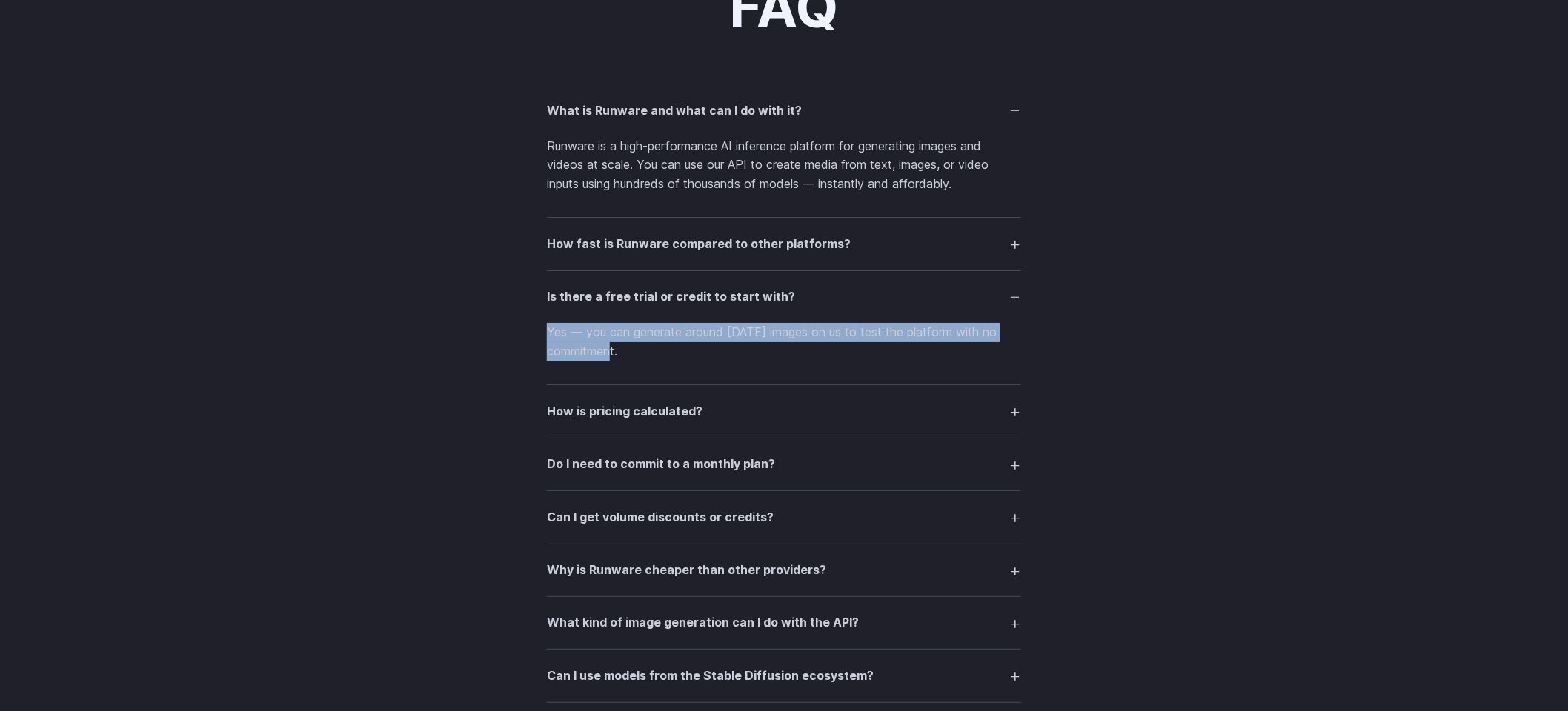
drag, startPoint x: 535, startPoint y: 337, endPoint x: 693, endPoint y: 348, distance: 158.4
click at [693, 348] on div "FAQ What is Runware and what can I do with it? Runware is a high-performance AI…" at bounding box center [783, 658] width 1067 height 1360
click at [620, 361] on div at bounding box center [620, 361] width 0 height 0
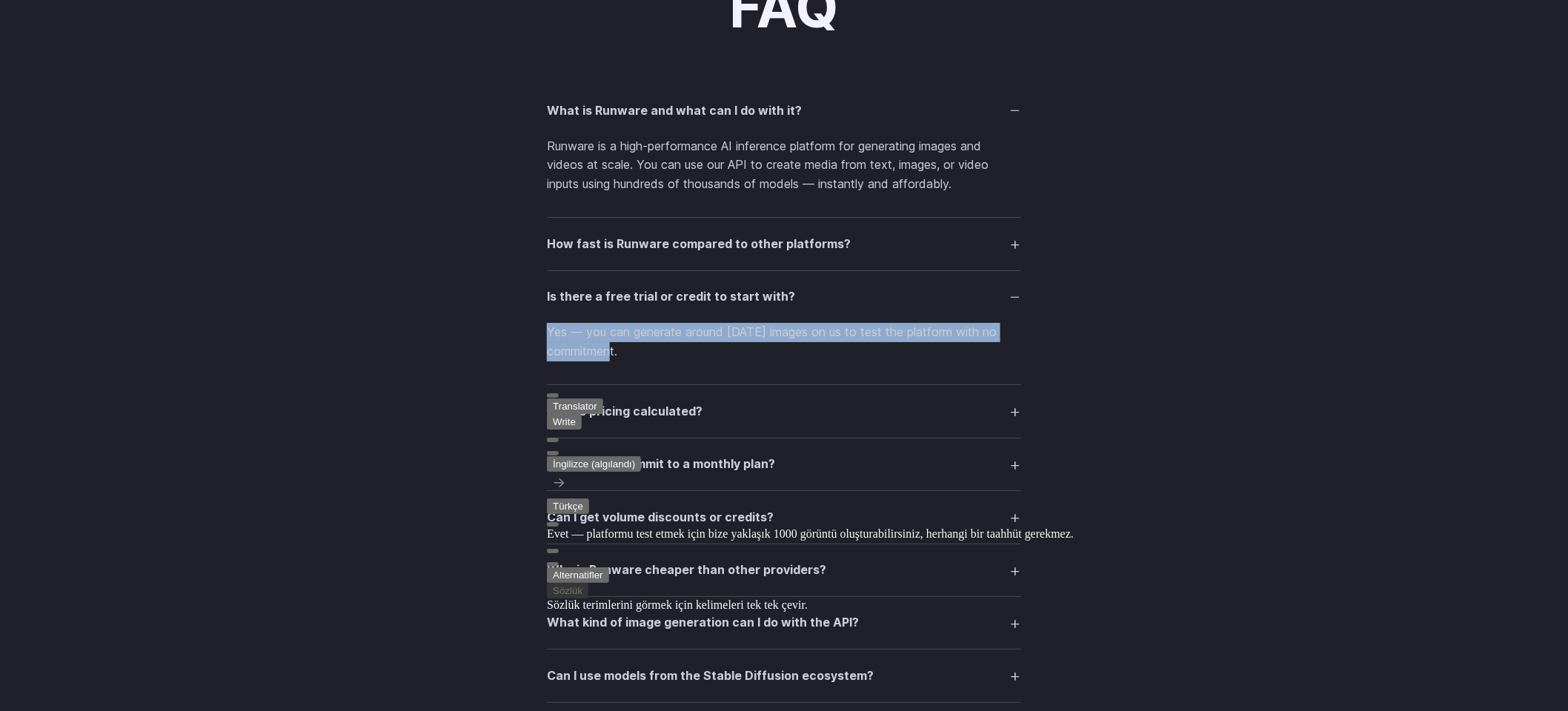
click at [920, 119] on summary "What is Runware and what can I do with it?" at bounding box center [783, 110] width 474 height 28
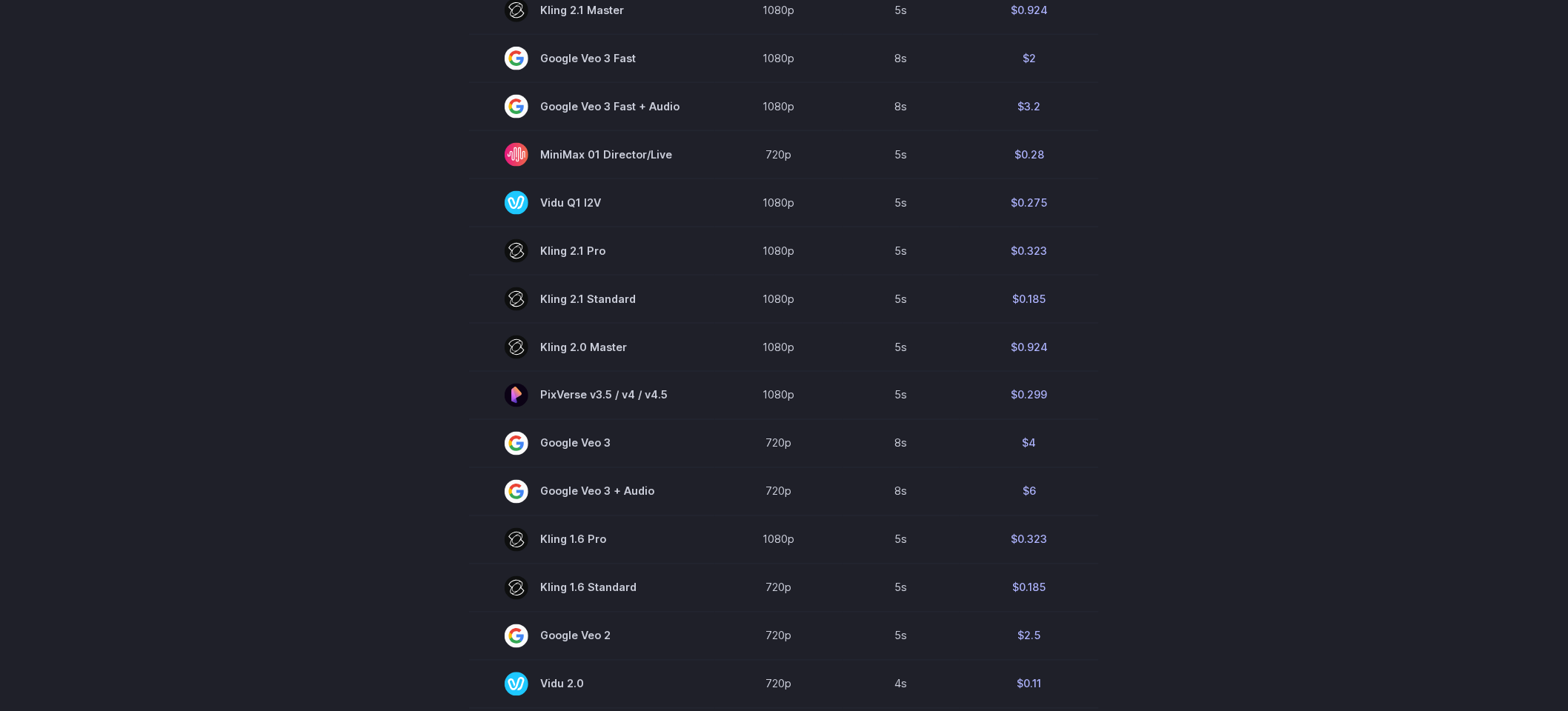
scroll to position [500, 0]
